Goal: Book appointment/travel/reservation

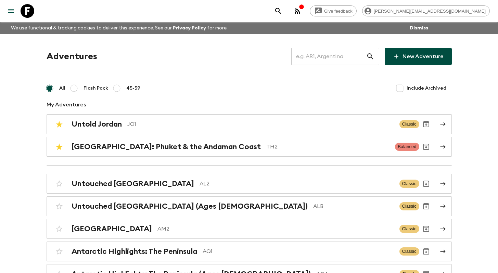
scroll to position [2218, 0]
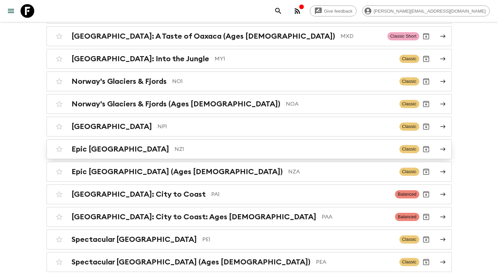
click at [175, 145] on p "NZ1" at bounding box center [285, 149] width 220 height 8
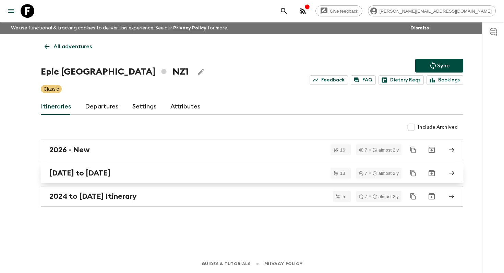
click at [108, 174] on h2 "[DATE] to [DATE]" at bounding box center [79, 173] width 61 height 9
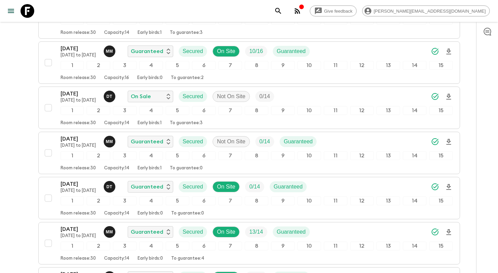
scroll to position [432, 0]
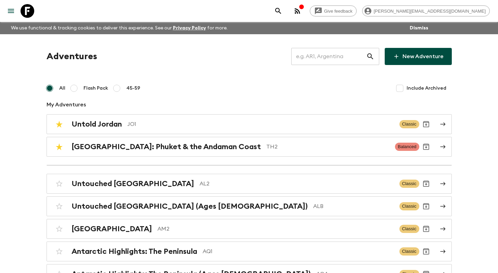
scroll to position [1584, 0]
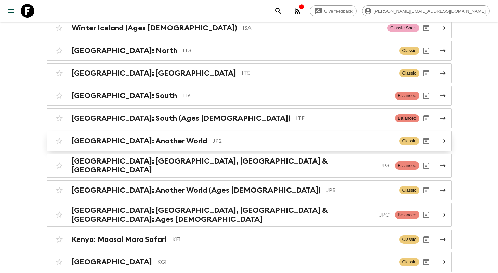
click at [130, 140] on h2 "[GEOGRAPHIC_DATA]: Another World" at bounding box center [140, 141] width 136 height 9
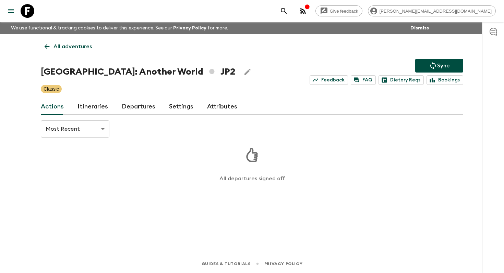
click at [98, 101] on link "Itineraries" at bounding box center [92, 107] width 30 height 16
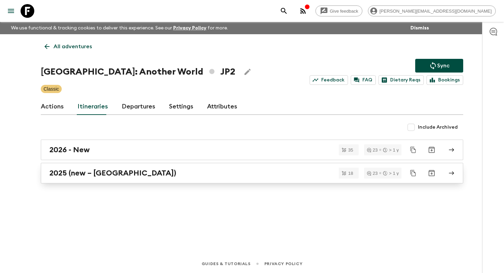
click at [90, 171] on h2 "2025 (new – Nara)" at bounding box center [112, 173] width 127 height 9
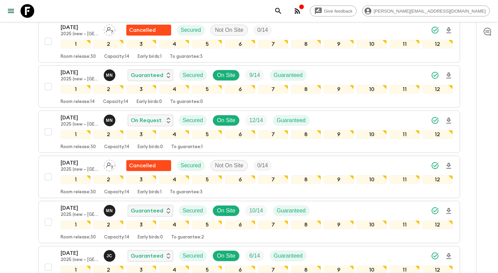
scroll to position [295, 0]
